Goal: Find specific page/section: Find specific page/section

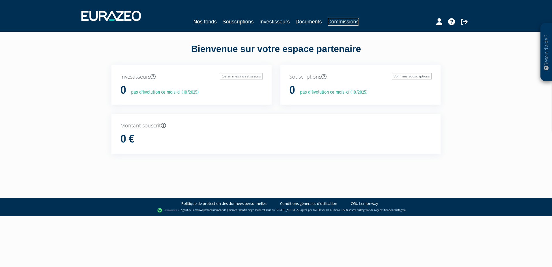
click at [349, 23] on link "Commissions" at bounding box center [343, 22] width 31 height 8
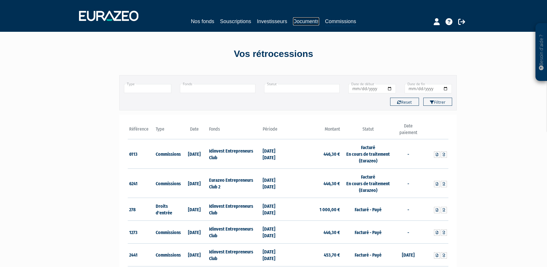
click at [304, 22] on link "Documents" at bounding box center [306, 21] width 26 height 8
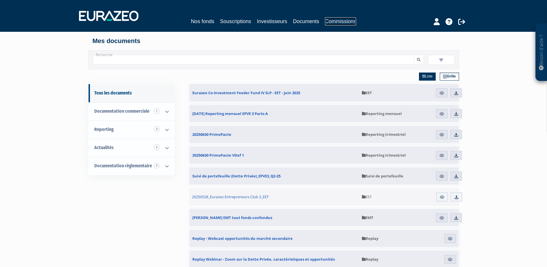
click at [335, 22] on link "Commissions" at bounding box center [340, 21] width 31 height 8
